Goal: Task Accomplishment & Management: Manage account settings

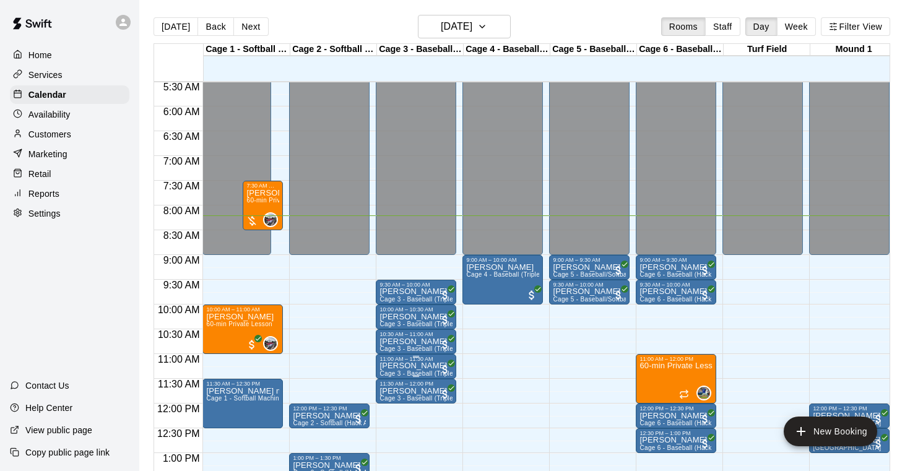
scroll to position [277, 0]
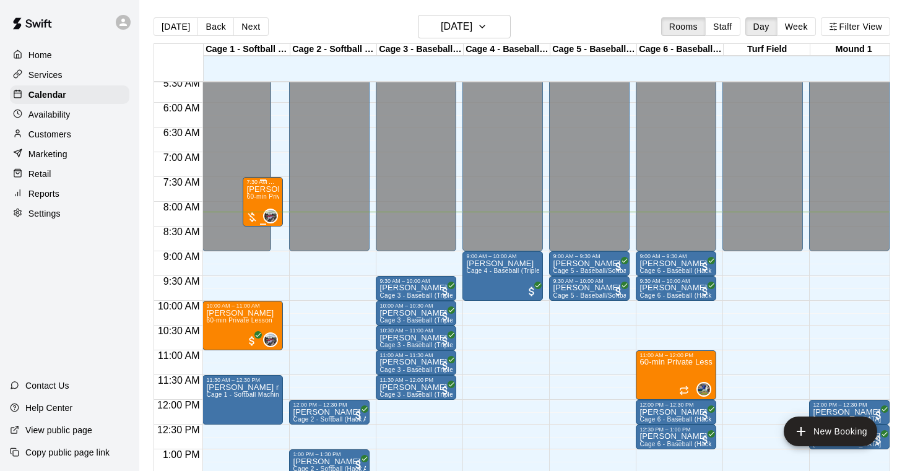
click at [262, 196] on span "60-min Private Lesson" at bounding box center [279, 196] width 66 height 7
click at [262, 232] on img "edit" at bounding box center [260, 236] width 14 height 14
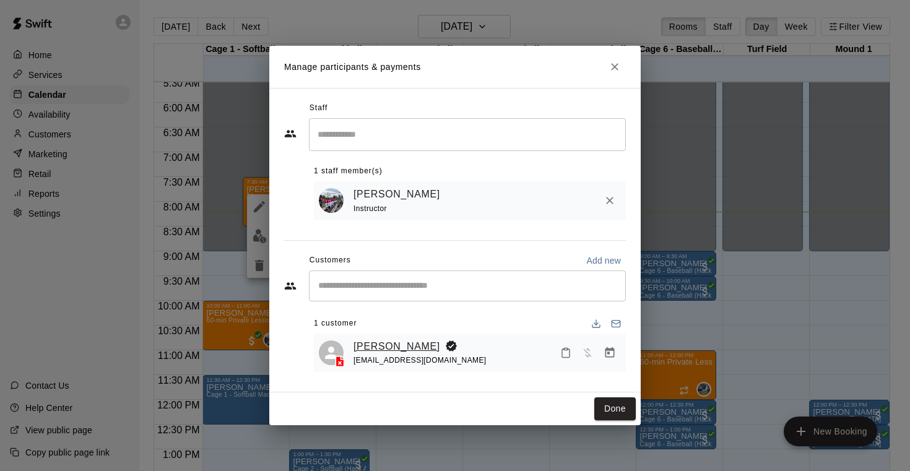
click at [418, 347] on link "[PERSON_NAME]" at bounding box center [396, 347] width 87 height 16
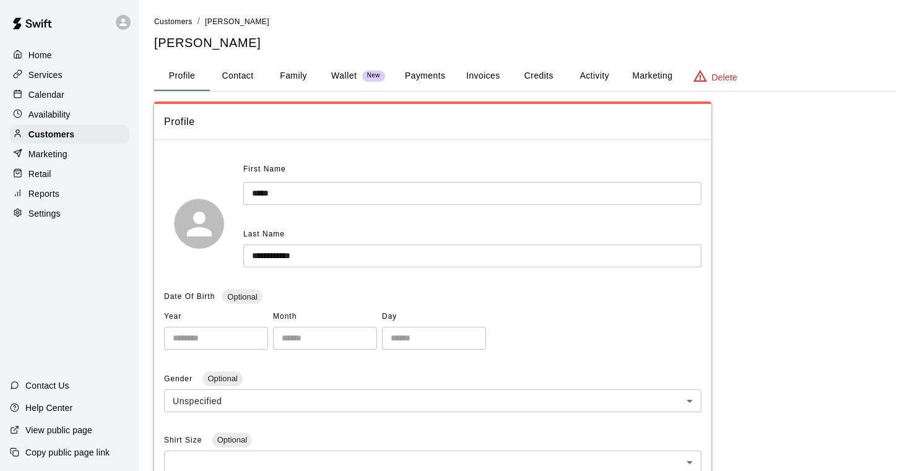
click at [425, 74] on button "Payments" at bounding box center [425, 76] width 60 height 30
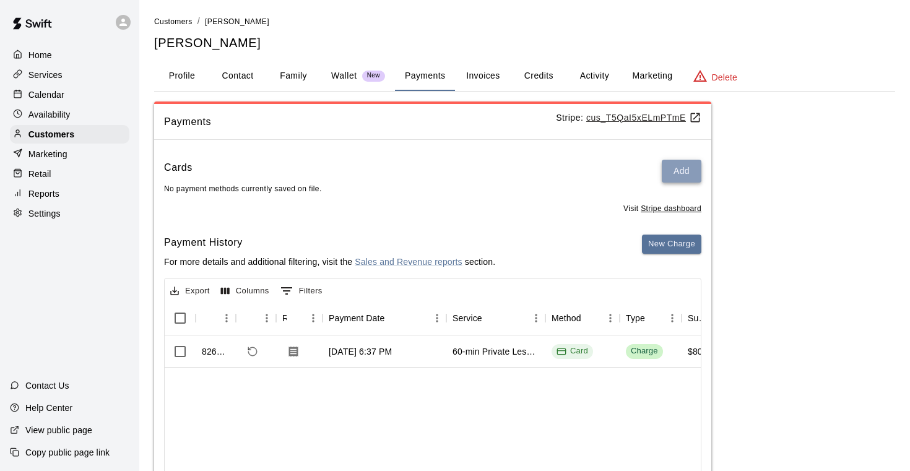
click at [684, 166] on button "Add" at bounding box center [682, 171] width 40 height 23
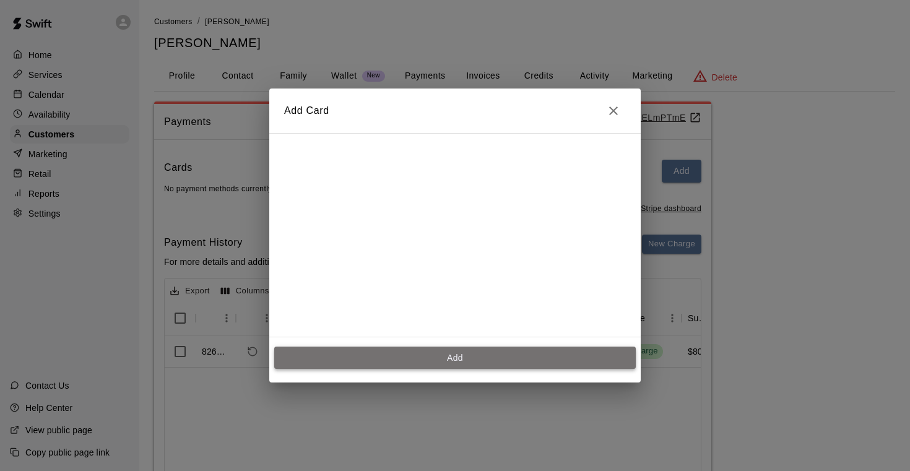
click at [459, 355] on button "Add" at bounding box center [455, 358] width 362 height 23
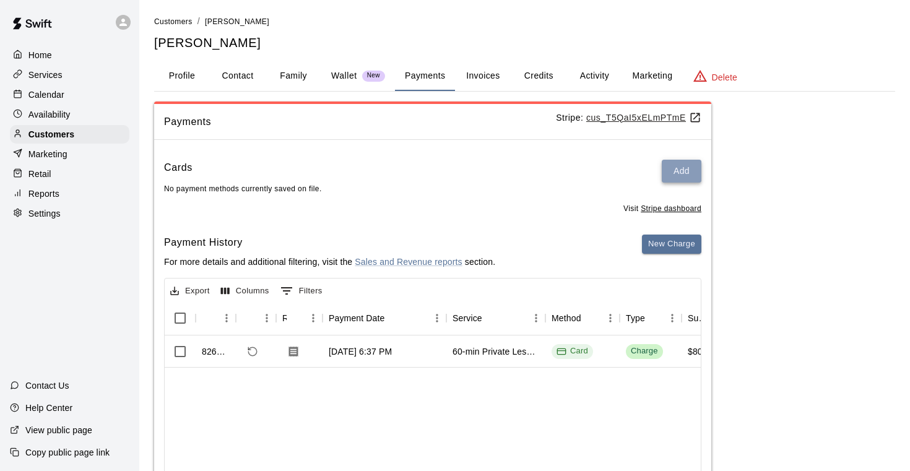
click at [674, 172] on button "Add" at bounding box center [682, 171] width 40 height 23
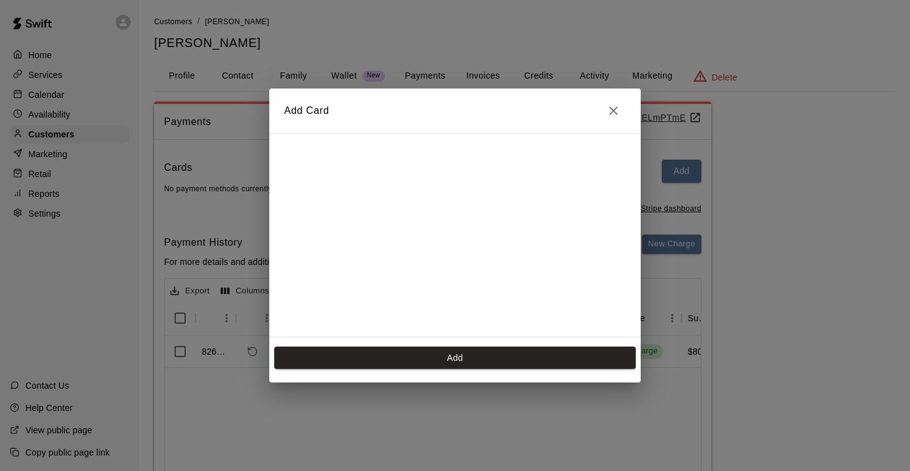
scroll to position [25, 0]
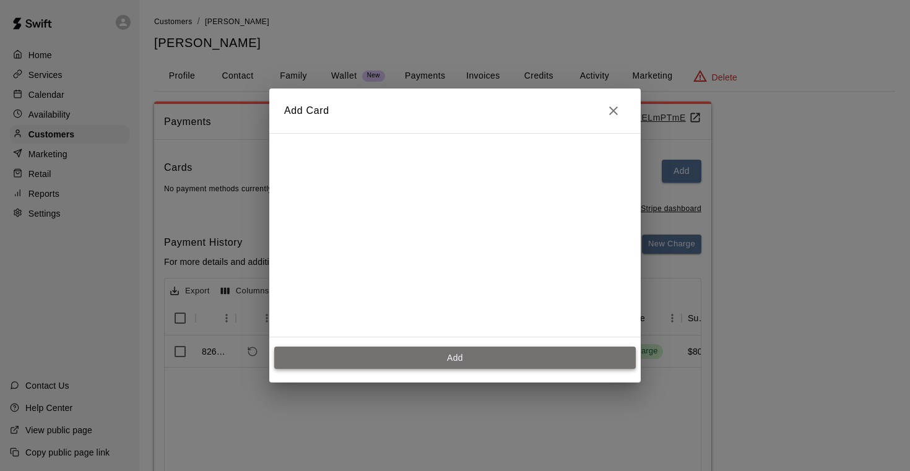
click at [444, 356] on button "Add" at bounding box center [455, 358] width 362 height 23
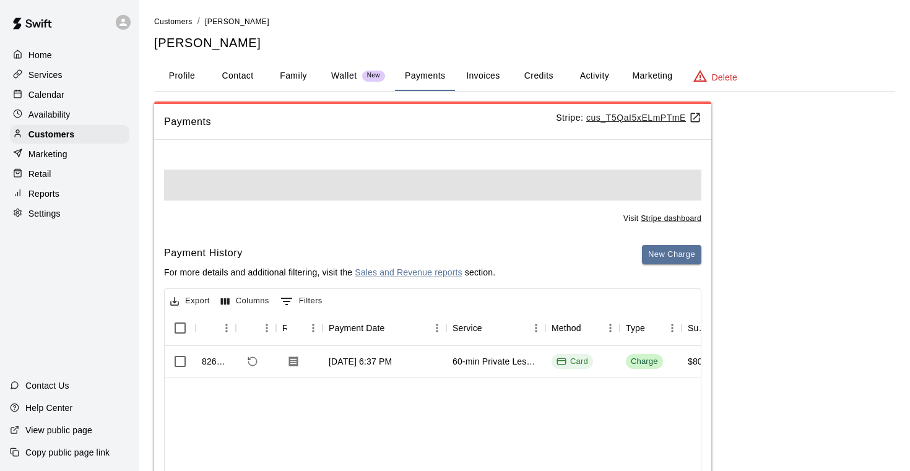
scroll to position [0, 0]
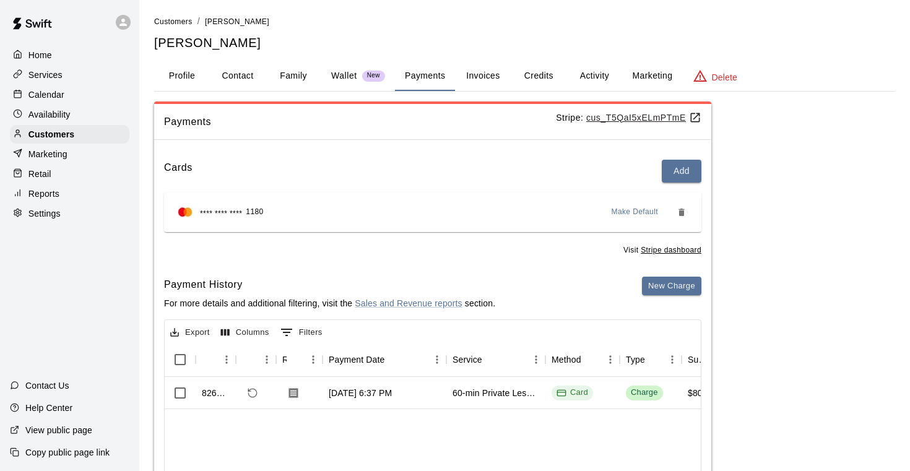
click at [50, 92] on p "Calendar" at bounding box center [46, 95] width 36 height 12
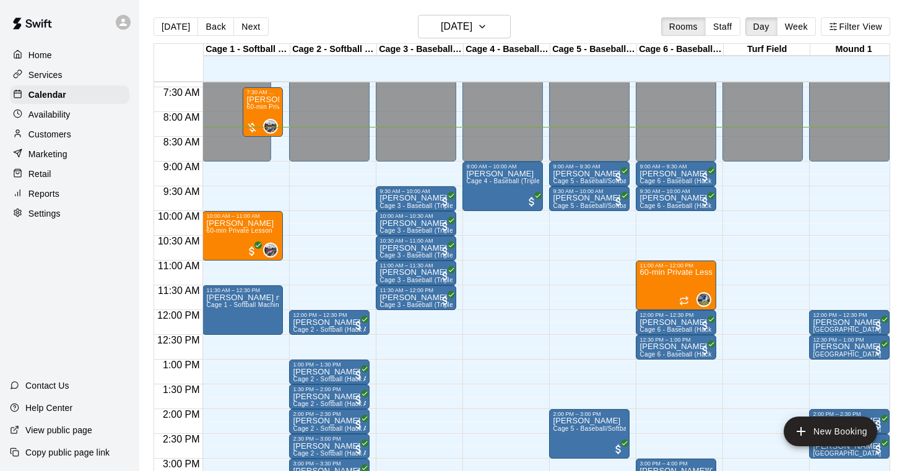
scroll to position [354, 0]
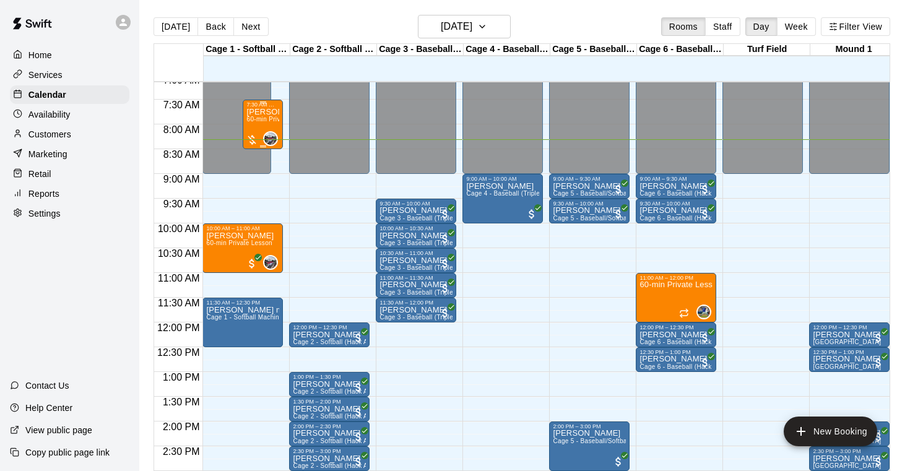
click at [267, 118] on span "60-min Private Lesson" at bounding box center [279, 119] width 66 height 7
click at [261, 157] on img "edit" at bounding box center [260, 159] width 14 height 14
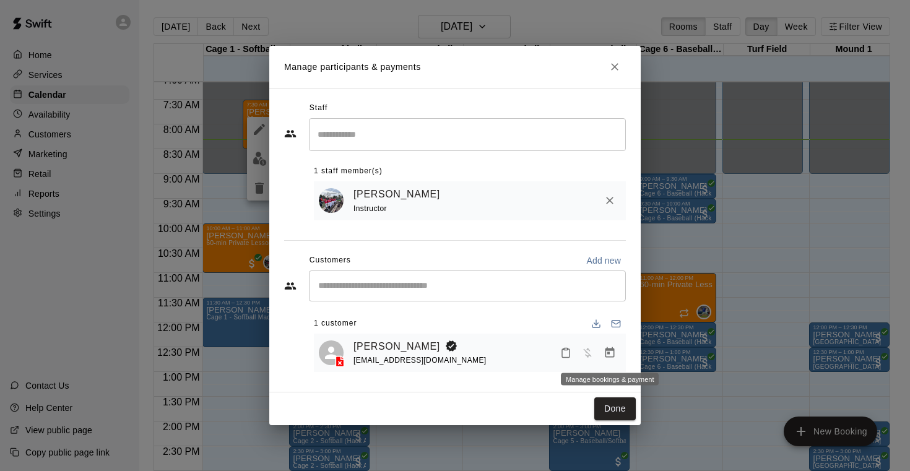
click at [607, 354] on icon "Manage bookings & payment" at bounding box center [610, 353] width 12 height 12
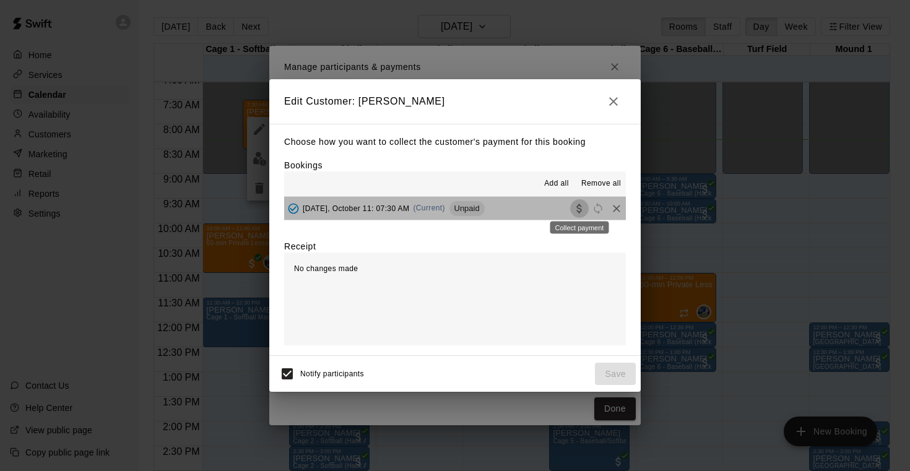
click at [579, 208] on icon "Collect payment" at bounding box center [578, 208] width 5 height 9
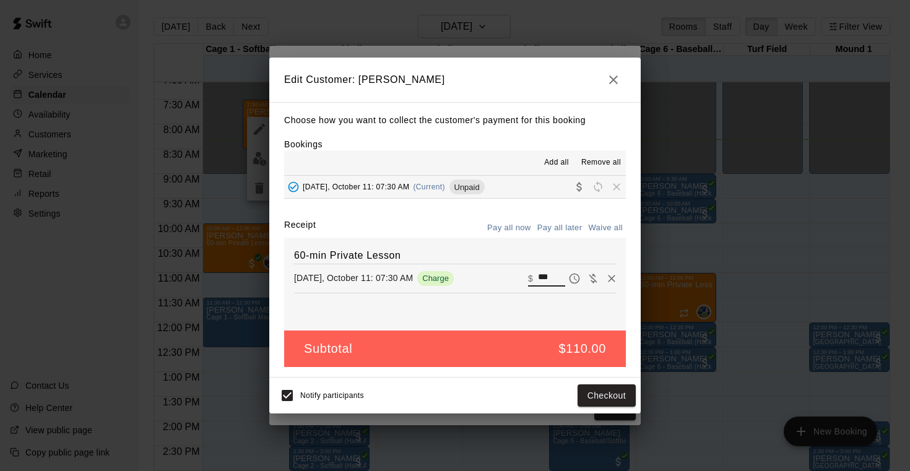
drag, startPoint x: 555, startPoint y: 276, endPoint x: 533, endPoint y: 276, distance: 22.3
click at [533, 276] on div "​ $ ***" at bounding box center [546, 279] width 37 height 16
type input "**"
click at [604, 392] on button "Checkout" at bounding box center [607, 395] width 58 height 23
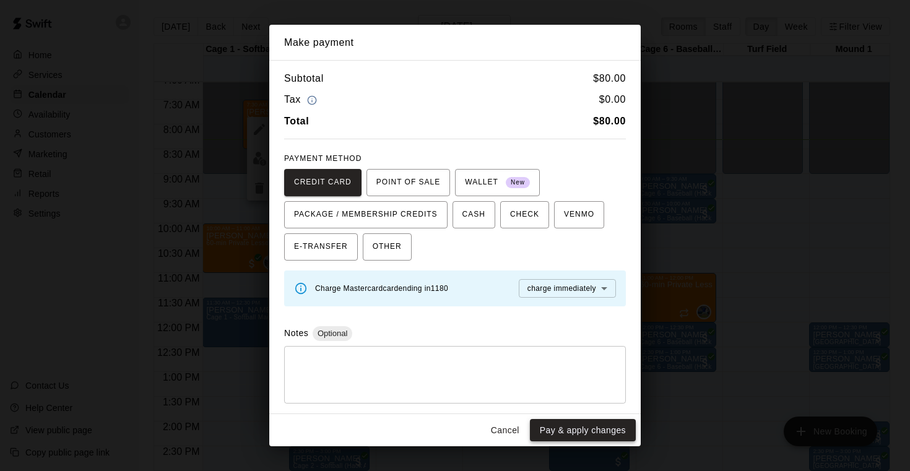
click at [580, 427] on button "Pay & apply changes" at bounding box center [583, 430] width 106 height 23
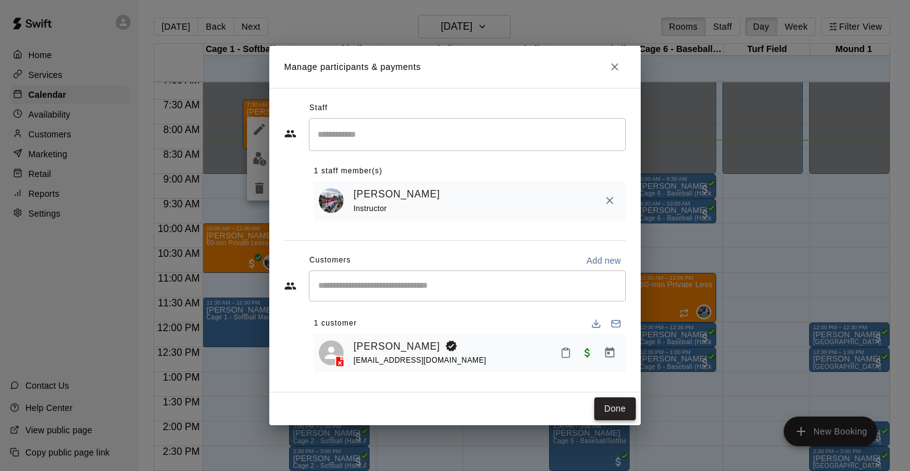
click at [615, 407] on button "Done" at bounding box center [614, 408] width 41 height 23
